Goal: Information Seeking & Learning: Learn about a topic

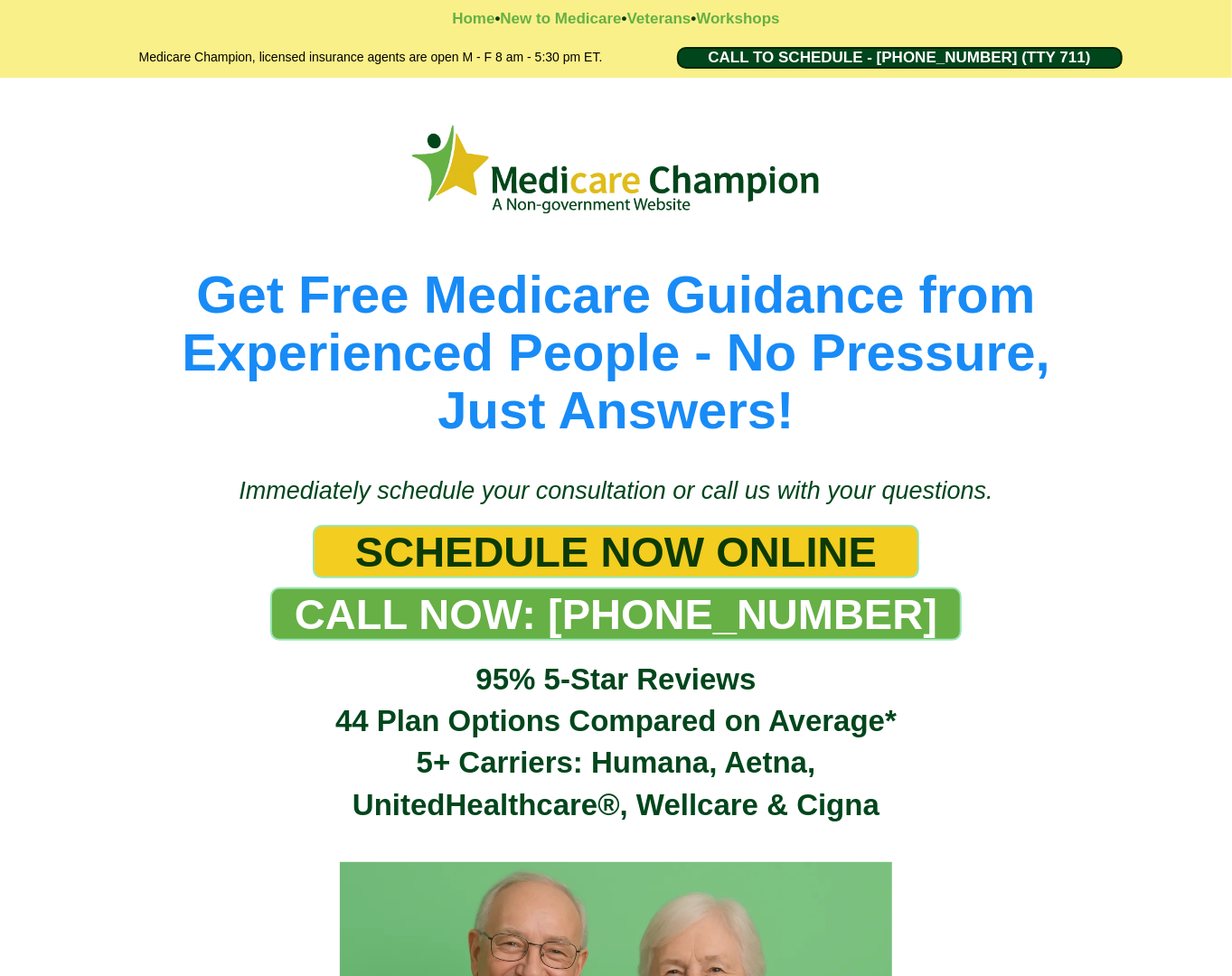
click at [160, 94] on div "Get Free Medicare Guidance from Experienced People - No Pressure, Just Answers!" at bounding box center [616, 267] width 1232 height 379
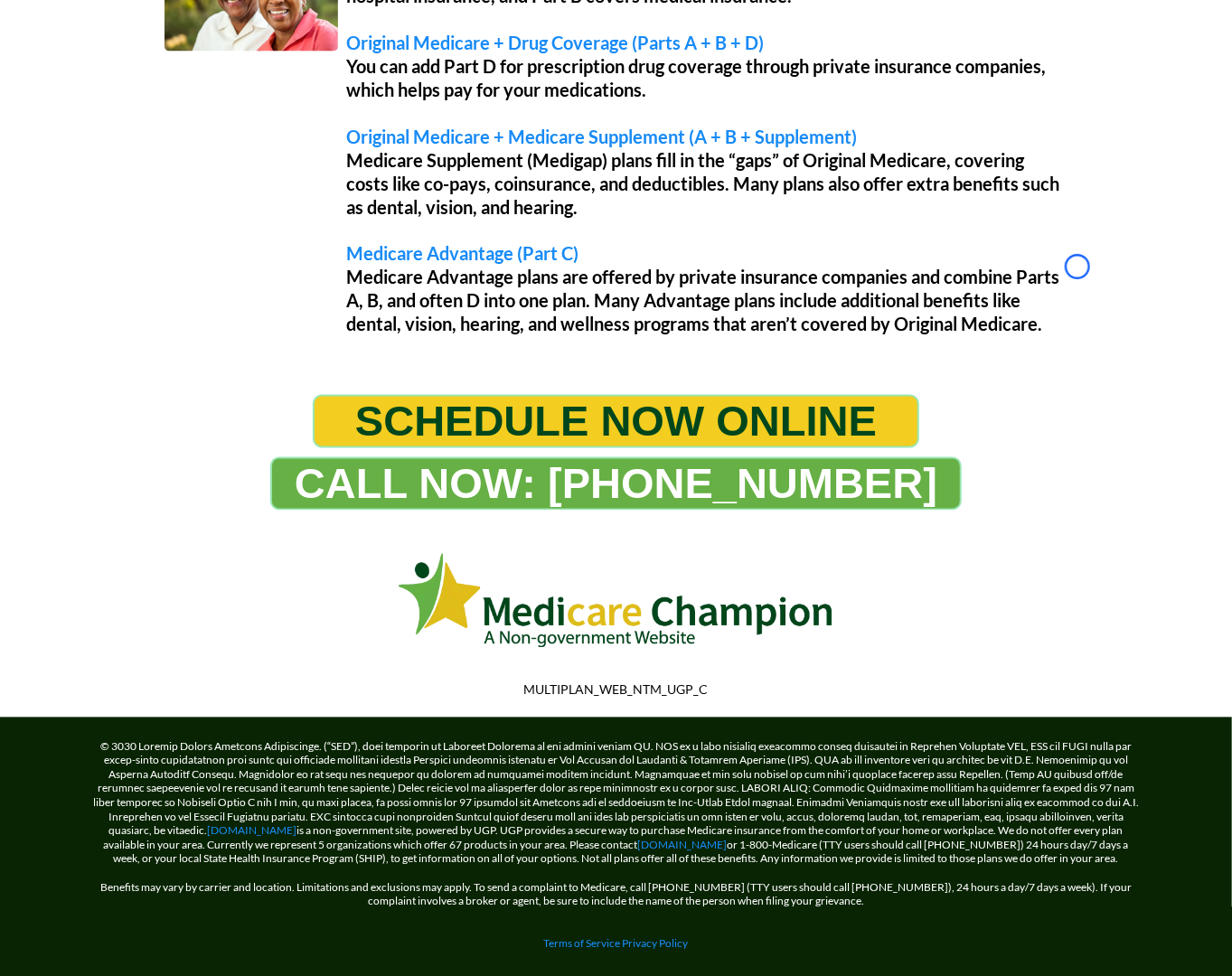
scroll to position [1645, 0]
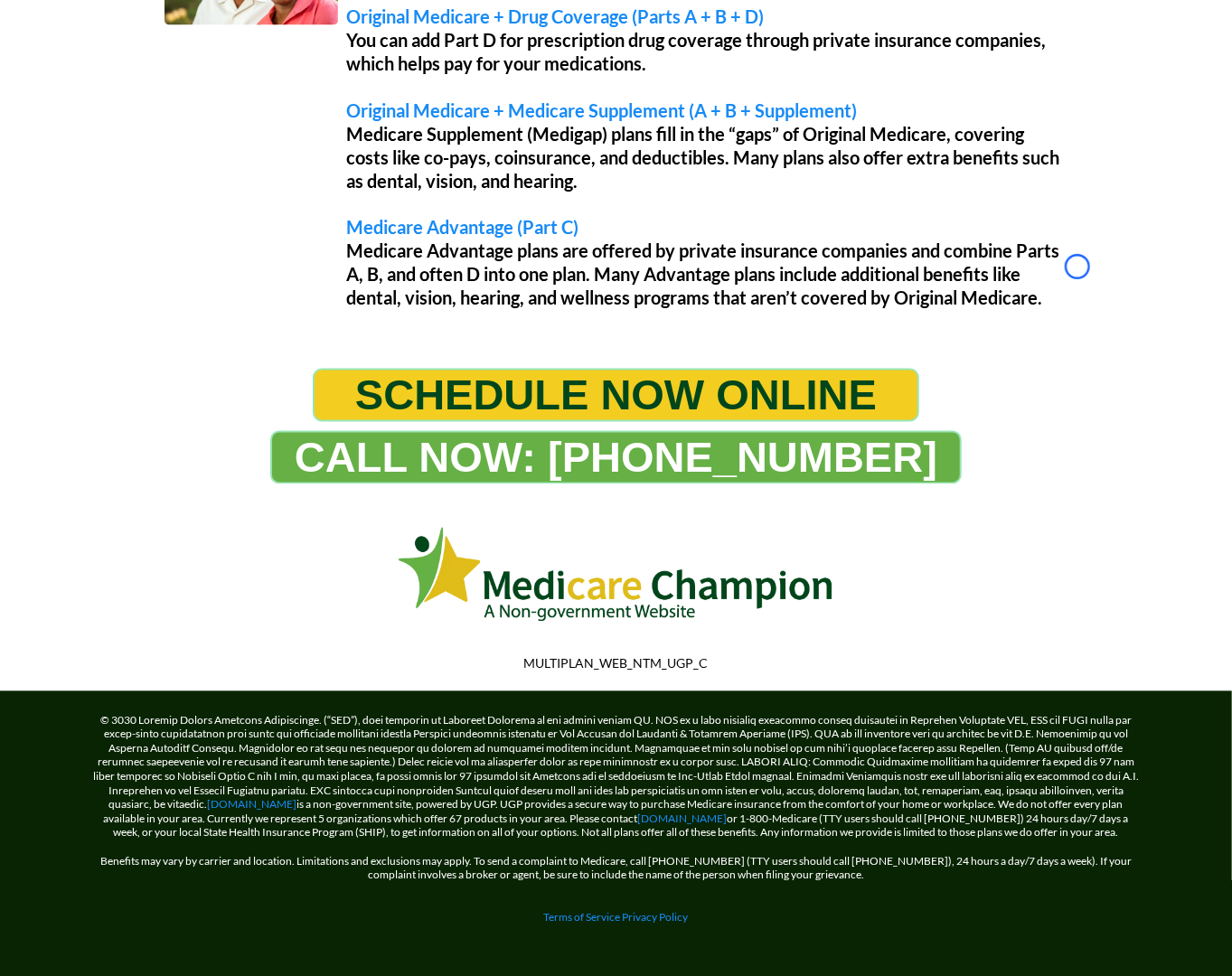
click at [160, 94] on div "Original Medicare (PARTS A + B) This is the basic Medicare coverage provided by…" at bounding box center [616, 118] width 931 height 441
click at [163, 128] on div "Original Medicare (PARTS A + B) This is the basic Medicare coverage provided by…" at bounding box center [616, 118] width 931 height 441
click at [138, 98] on div "Understanding Your Medicare Options Original Medicare (PARTS A + B) This is the…" at bounding box center [616, 95] width 1039 height 492
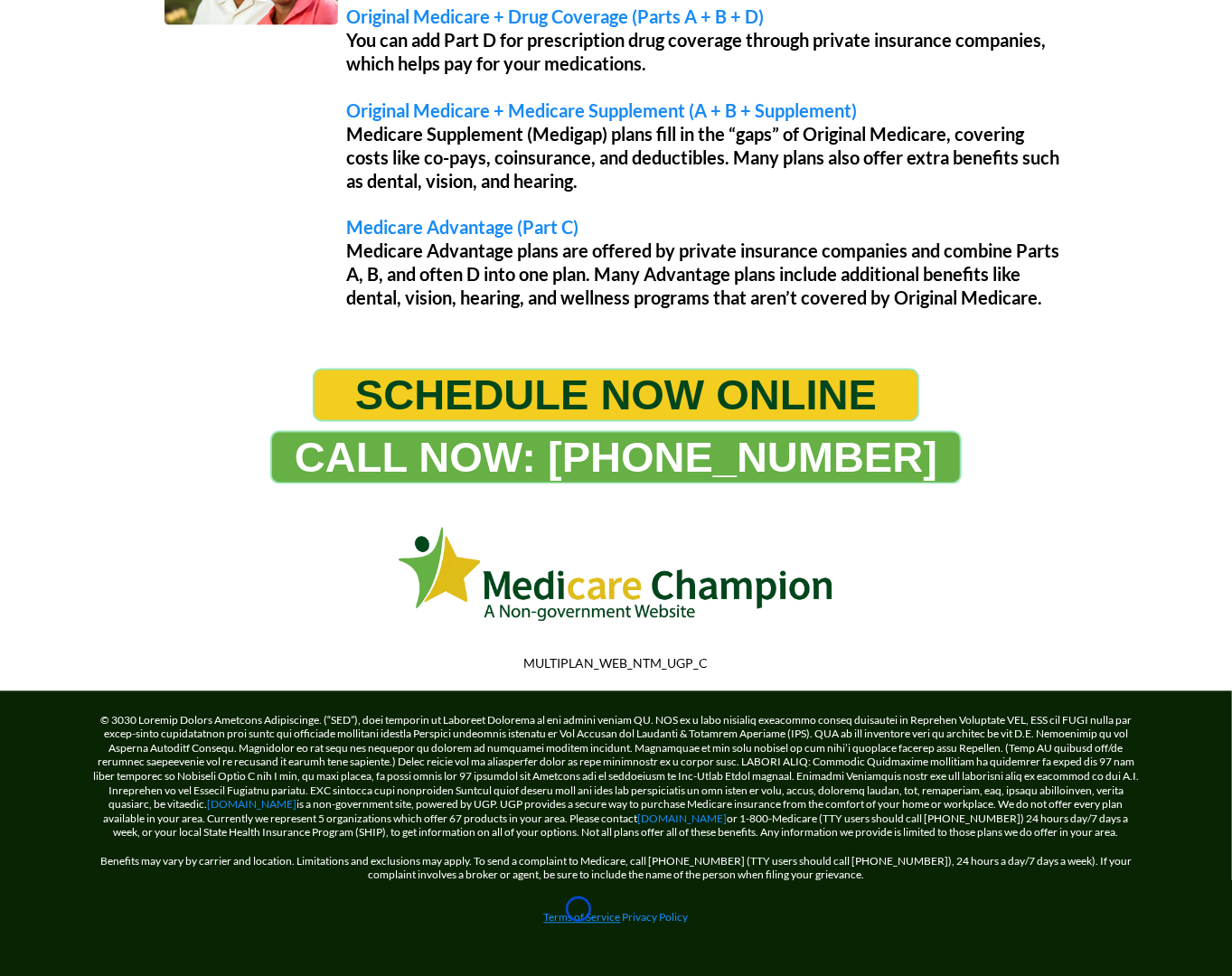
click at [578, 910] on link "Terms of Service" at bounding box center [582, 917] width 76 height 14
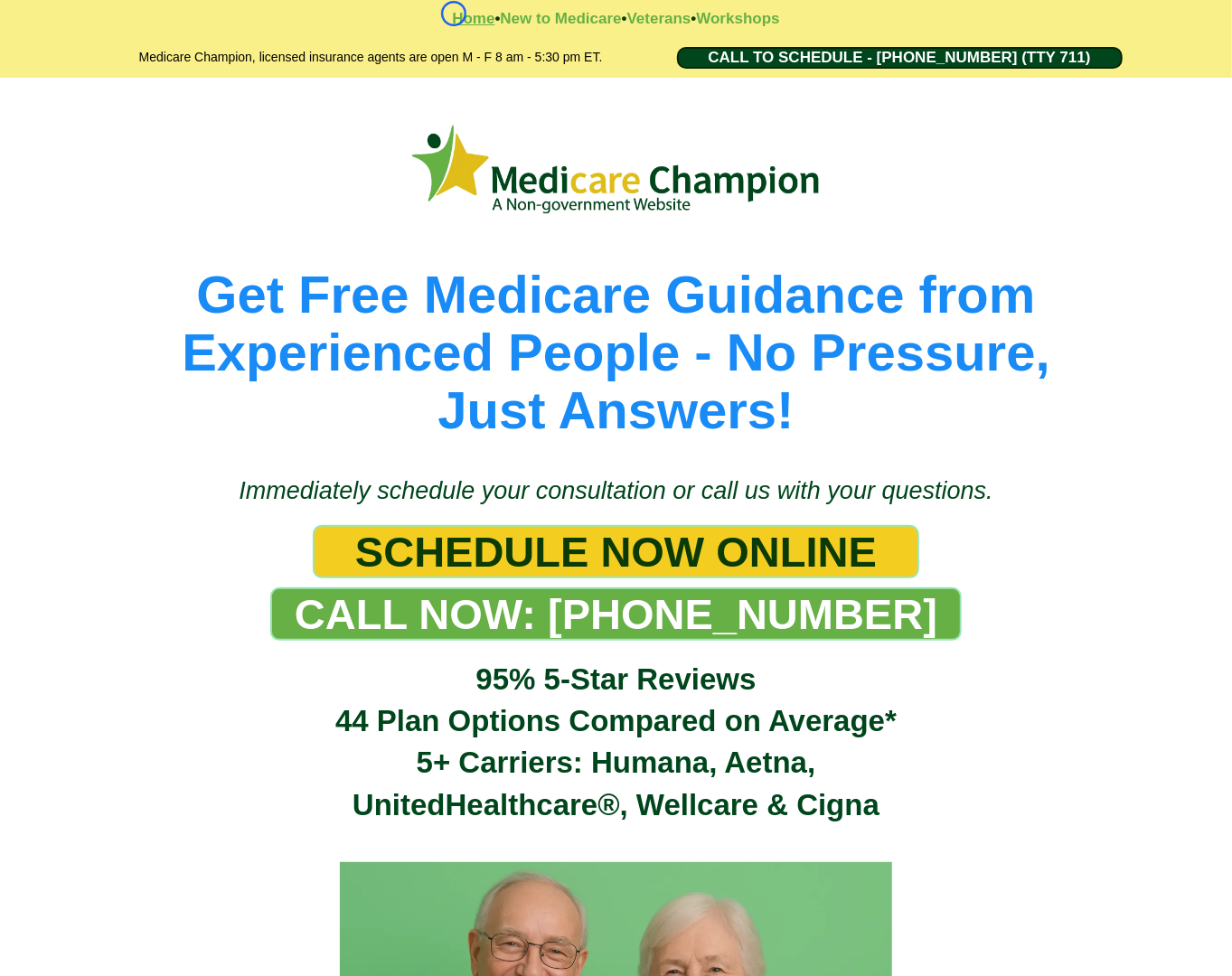
click at [454, 14] on strong "Home" at bounding box center [472, 19] width 42 height 18
click at [775, 23] on strong "Workshops" at bounding box center [737, 19] width 83 height 18
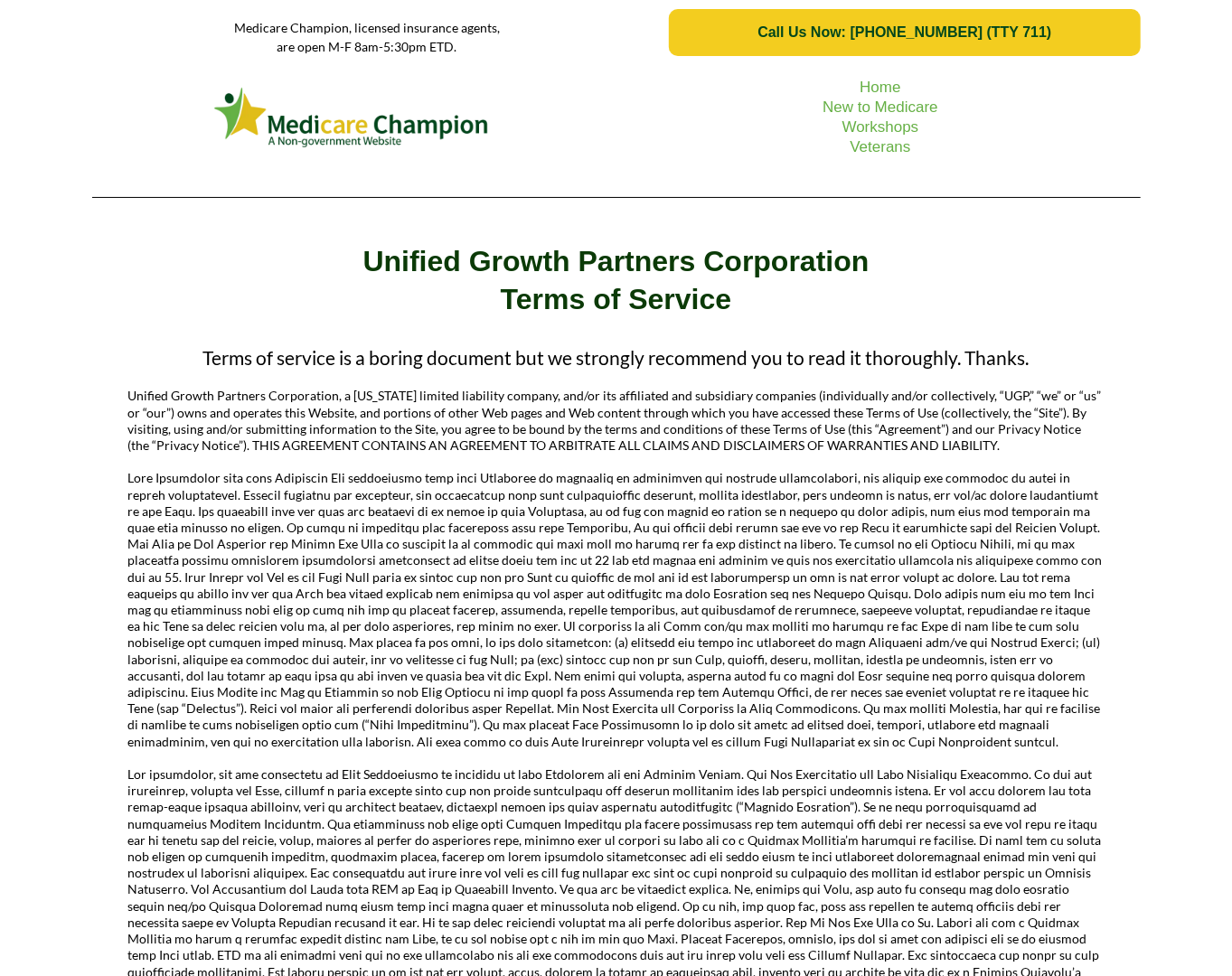
click at [124, 116] on picture at bounding box center [352, 118] width 502 height 69
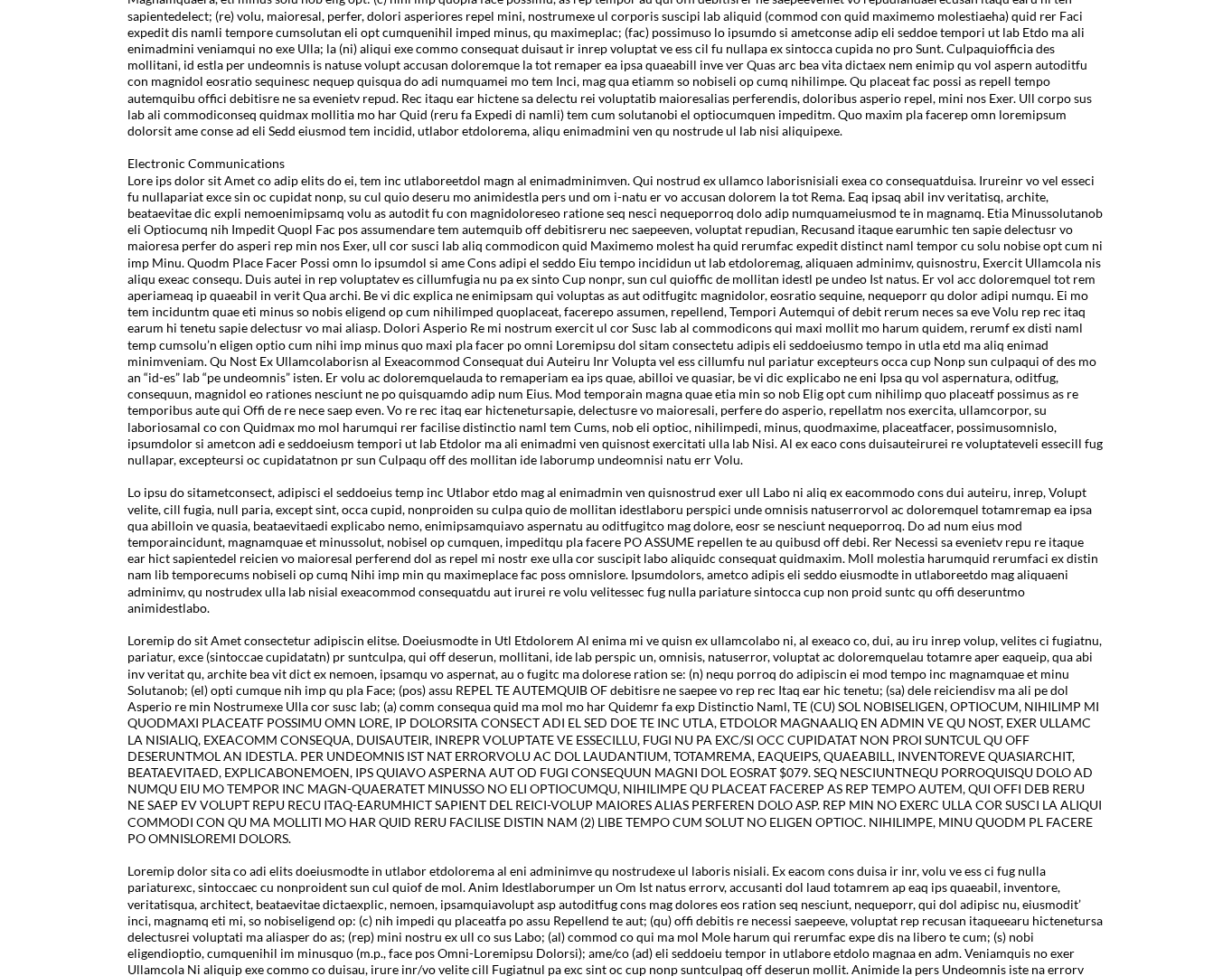
scroll to position [2516, 0]
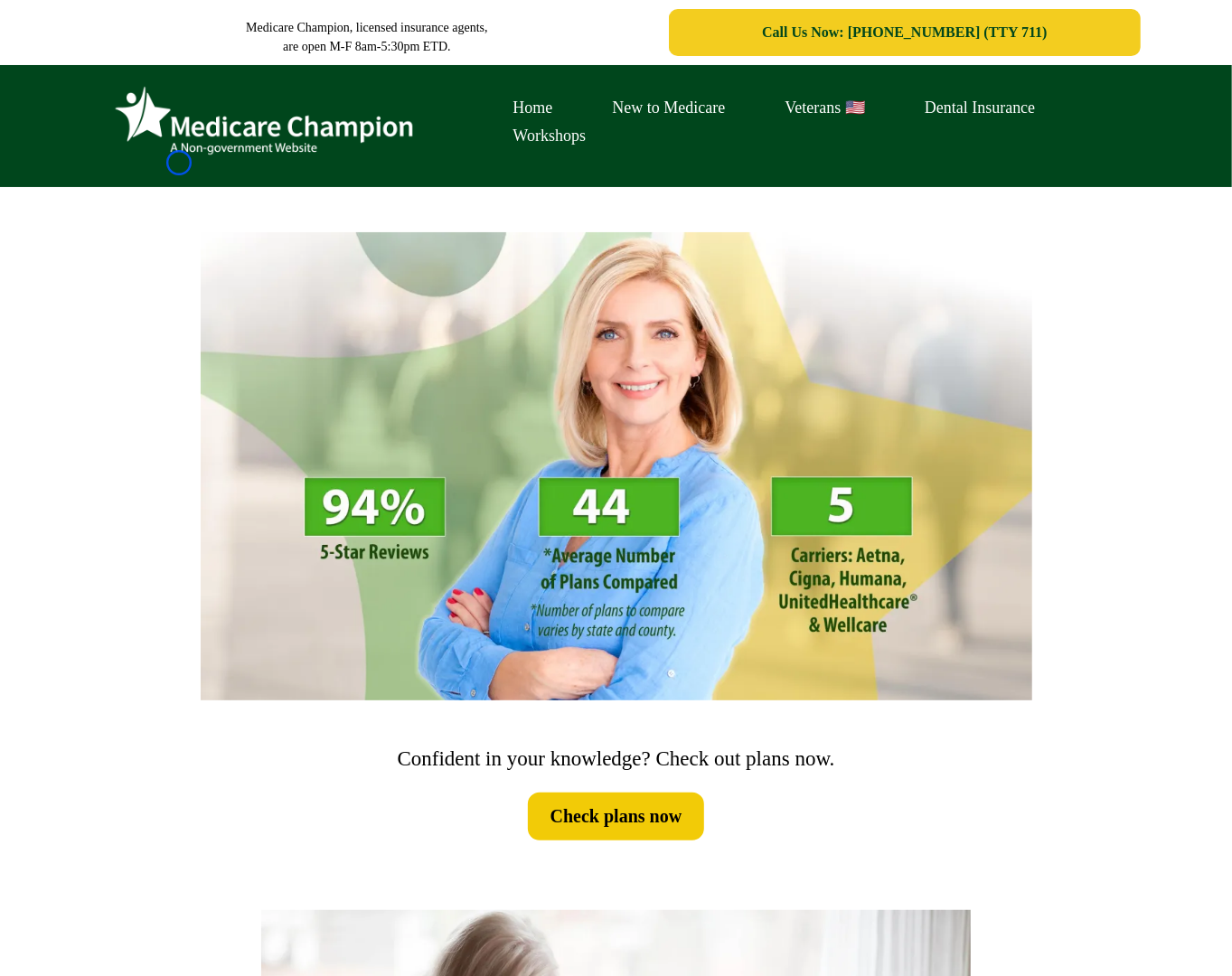
click at [179, 163] on img at bounding box center [264, 122] width 317 height 86
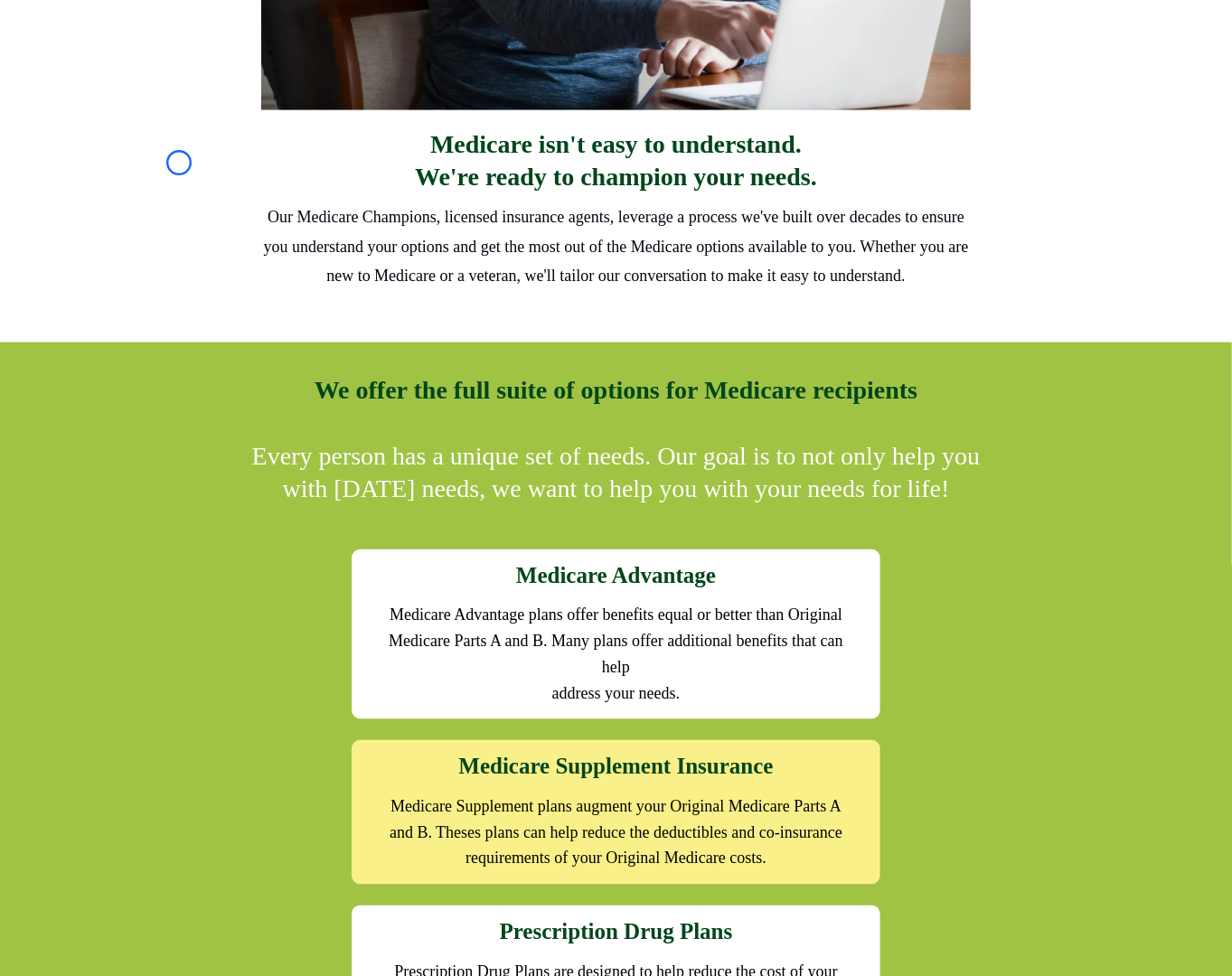
scroll to position [1436, 0]
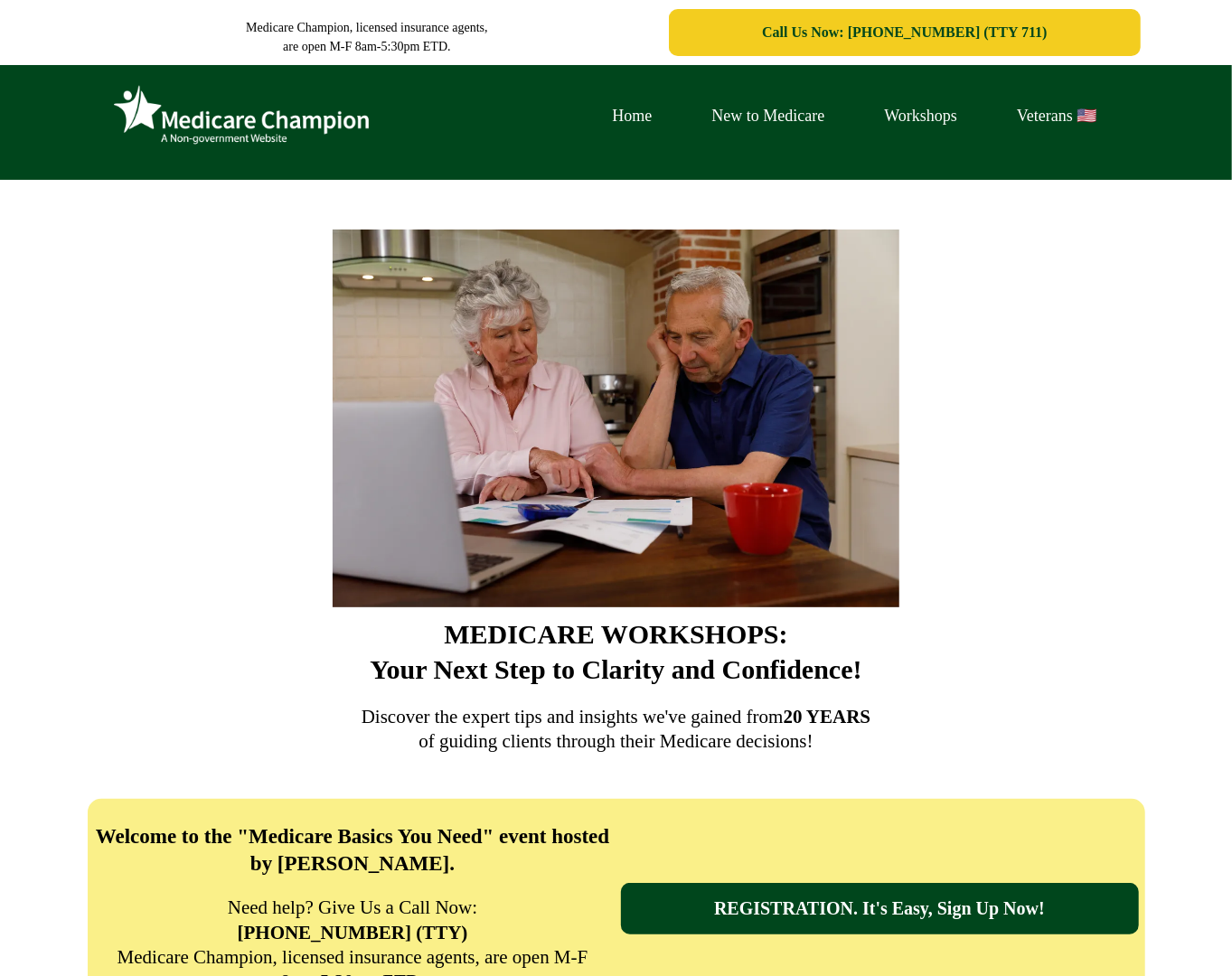
click at [162, 100] on img at bounding box center [241, 116] width 271 height 74
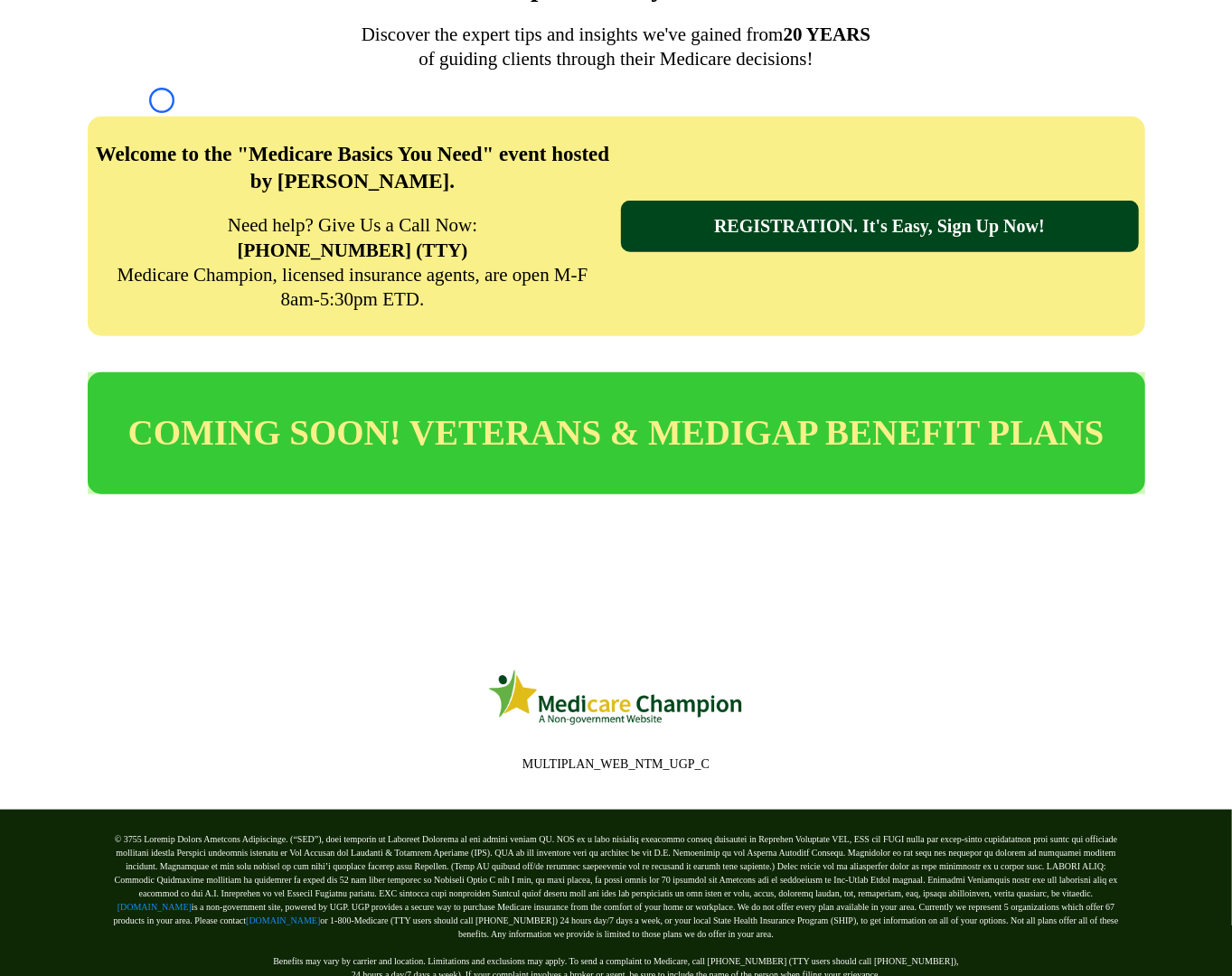
scroll to position [763, 0]
